Goal: Task Accomplishment & Management: Use online tool/utility

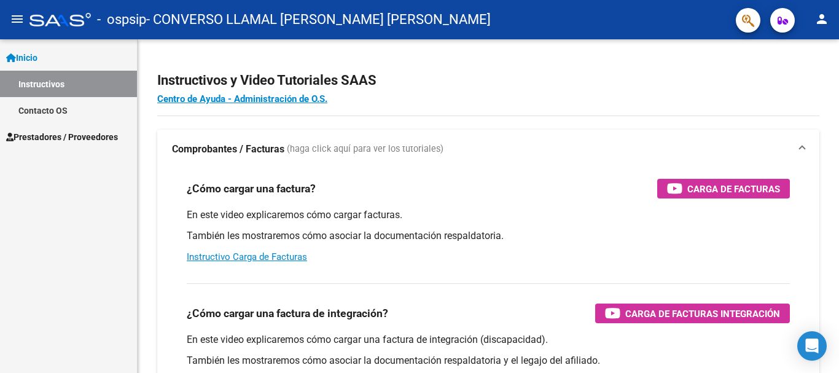
click at [39, 134] on span "Prestadores / Proveedores" at bounding box center [62, 137] width 112 height 14
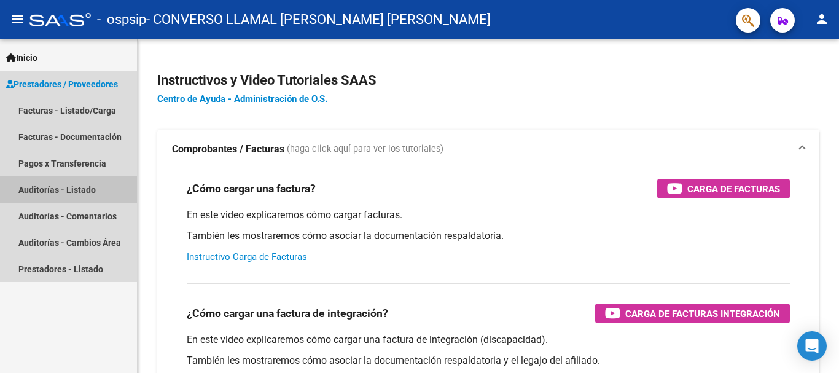
click at [76, 190] on link "Auditorías - Listado" at bounding box center [68, 189] width 137 height 26
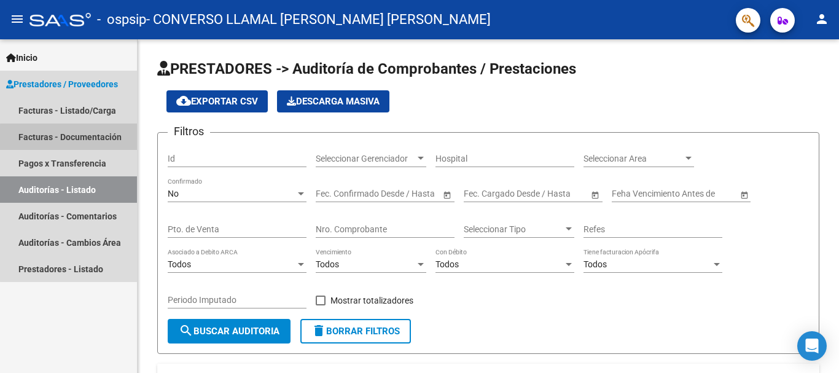
click at [80, 138] on link "Facturas - Documentación" at bounding box center [68, 136] width 137 height 26
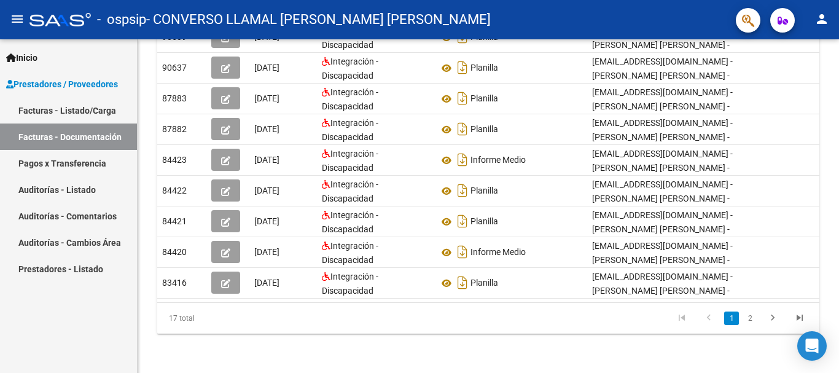
click at [55, 107] on link "Facturas - Listado/Carga" at bounding box center [68, 110] width 137 height 26
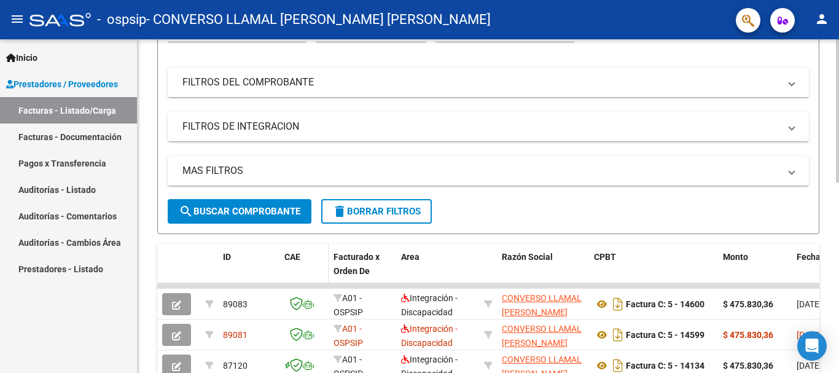
scroll to position [445, 0]
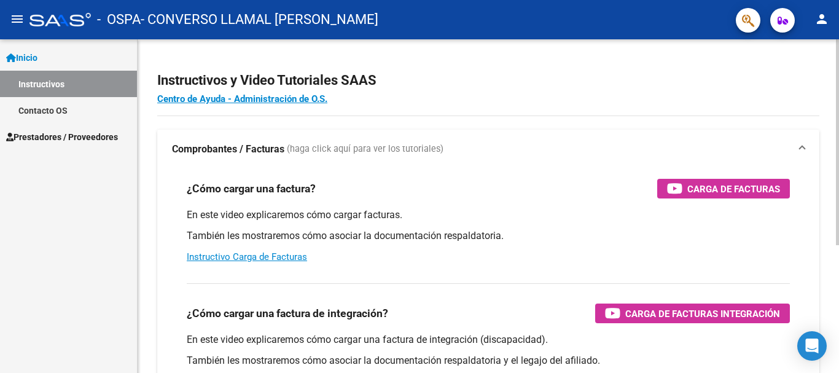
click at [449, 322] on div "¿Cómo cargar una factura de integración? Carga de Facturas Integración" at bounding box center [488, 313] width 603 height 20
click at [34, 134] on span "Prestadores / Proveedores" at bounding box center [62, 137] width 112 height 14
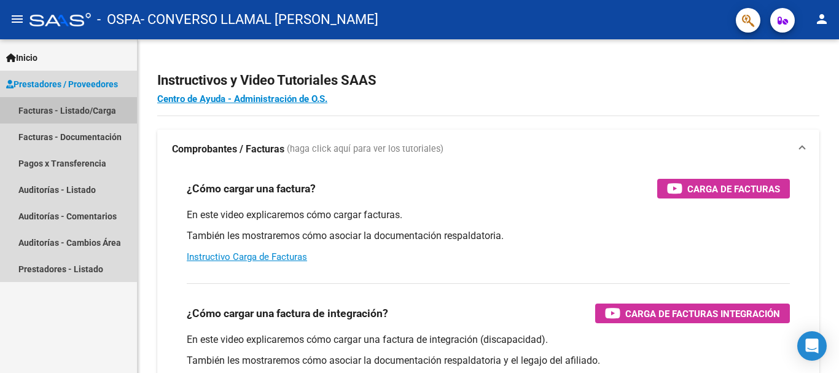
click at [38, 109] on link "Facturas - Listado/Carga" at bounding box center [68, 110] width 137 height 26
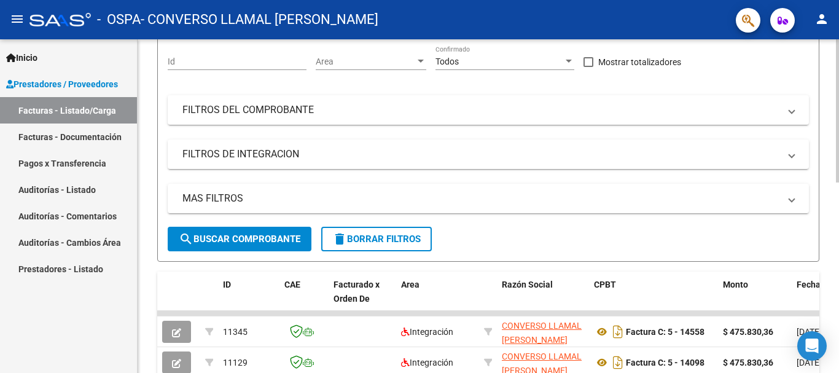
scroll to position [15, 0]
